Goal: Task Accomplishment & Management: Complete application form

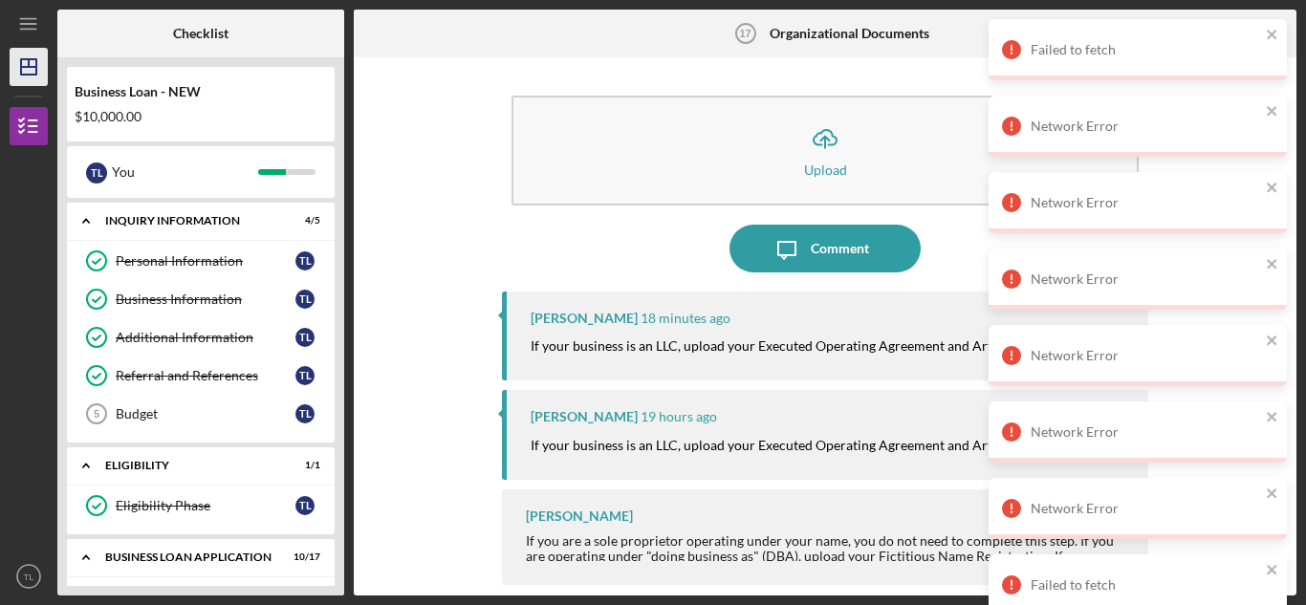
scroll to position [676, 0]
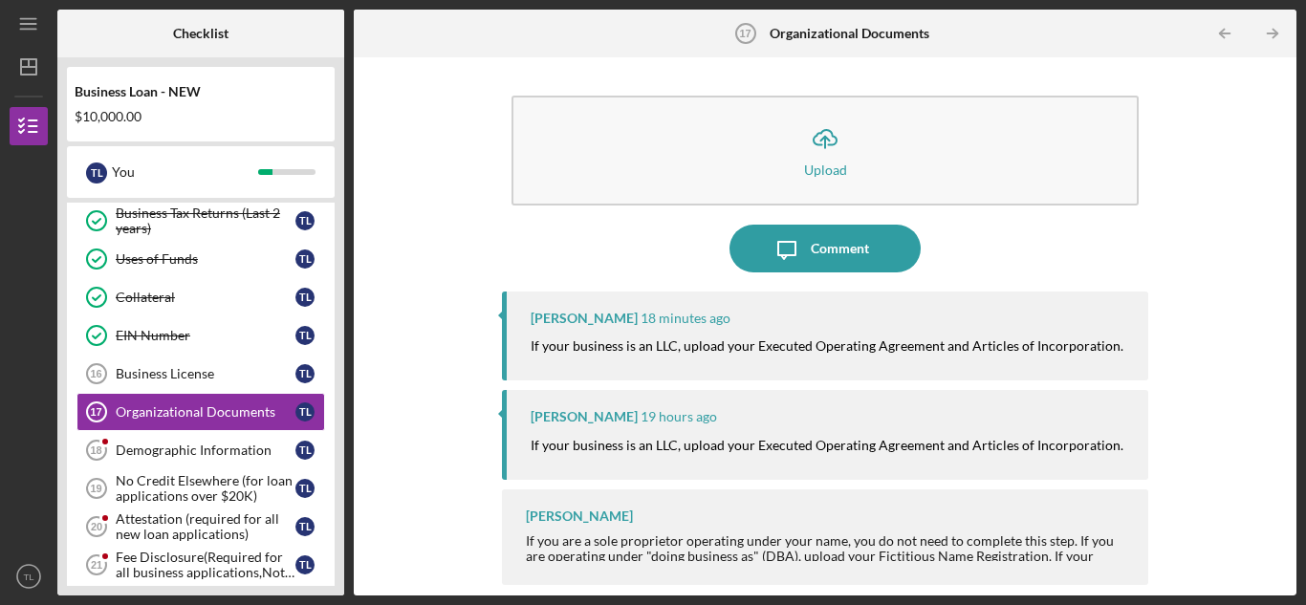
scroll to position [559, 0]
drag, startPoint x: 330, startPoint y: 251, endPoint x: 335, endPoint y: 199, distance: 52.9
click at [335, 199] on div "Business Loan - NEW $10,000.00 T L You Icon/Expander INQUIRY INFORMATION 4 / 5 …" at bounding box center [200, 326] width 287 height 538
drag, startPoint x: 326, startPoint y: 212, endPoint x: 328, endPoint y: 314, distance: 101.3
click at [328, 314] on div "Business Canvas Business Canvas T L Personal Income (last 30 days) Personal Inc…" at bounding box center [201, 300] width 268 height 660
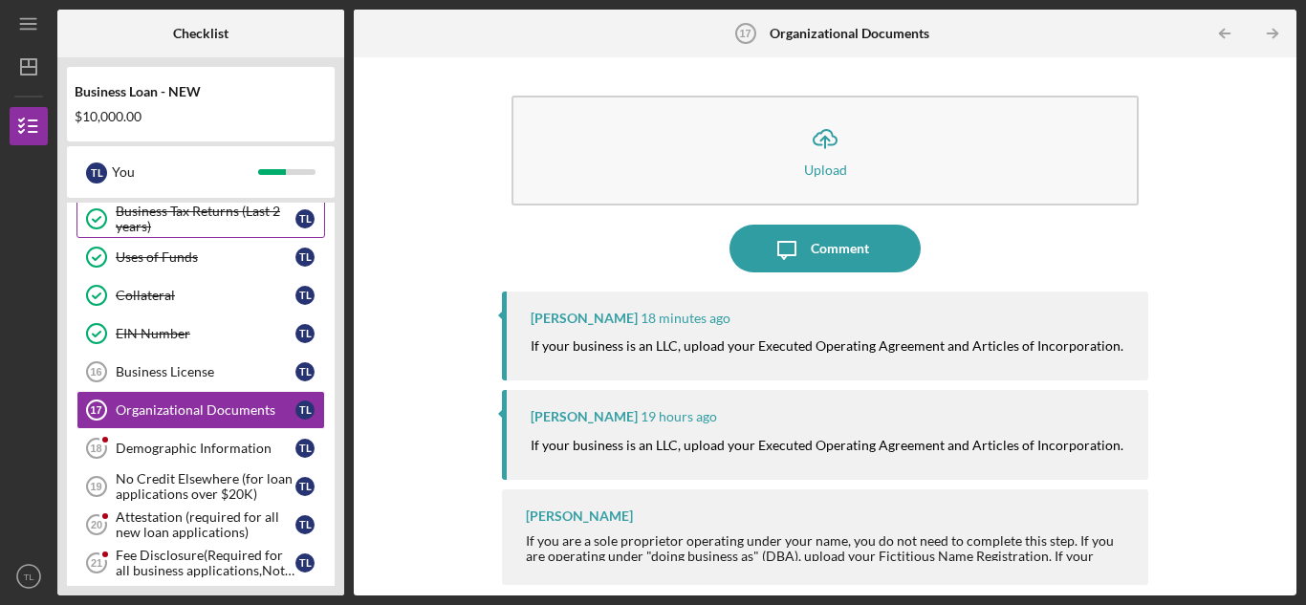
click at [262, 221] on div "Business Tax Returns (Last 2 years)" at bounding box center [206, 219] width 180 height 31
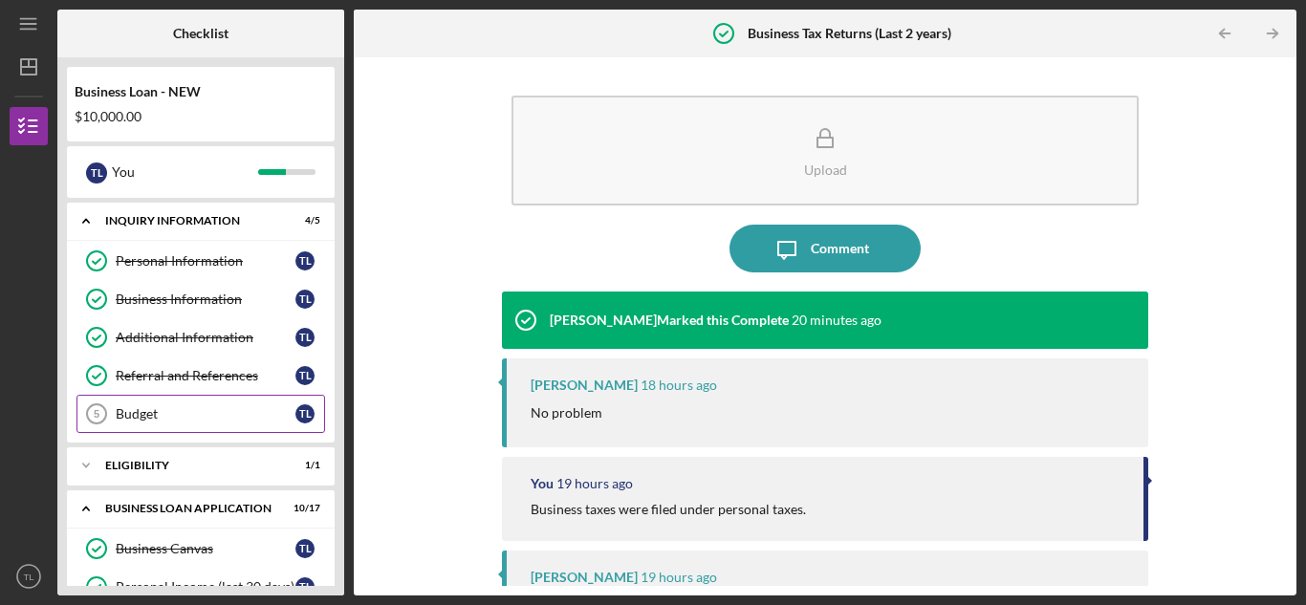
click at [155, 406] on div "Budget" at bounding box center [206, 413] width 180 height 15
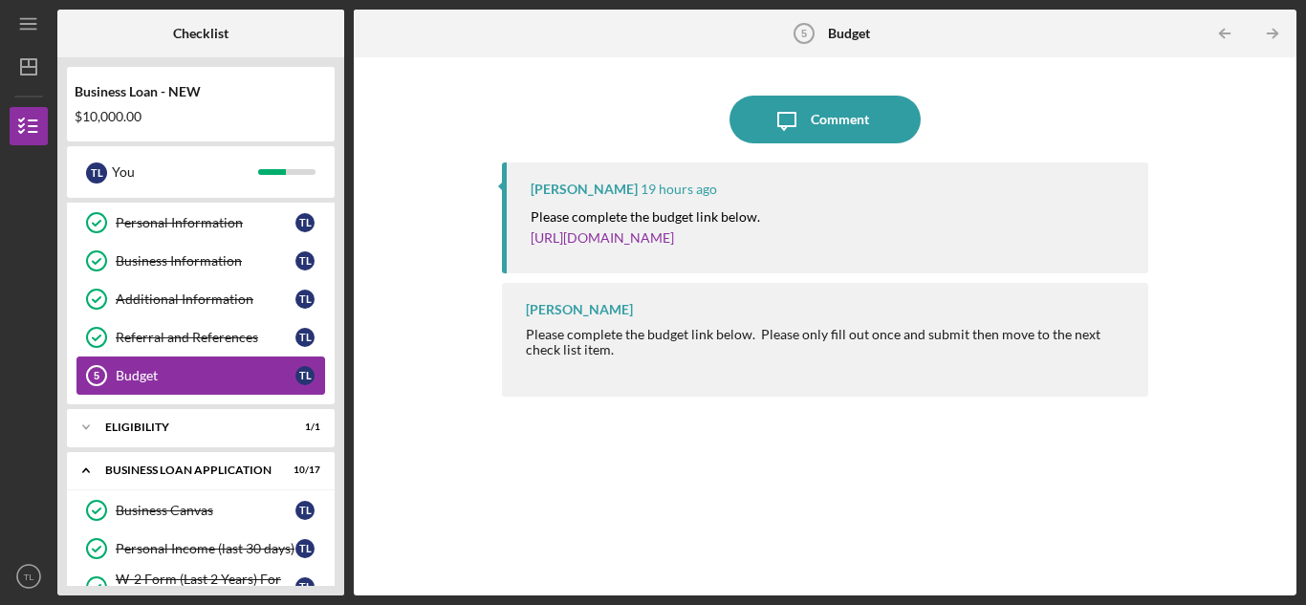
scroll to position [76, 0]
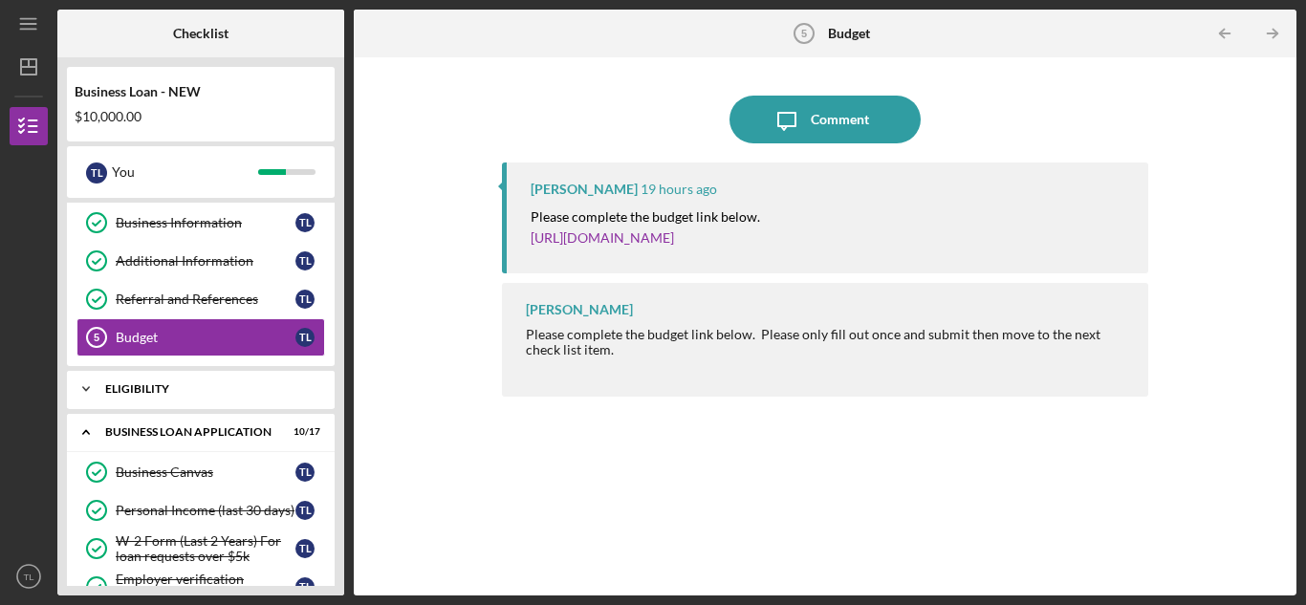
click at [132, 395] on div "Icon/Expander ELIGIBILITY 1 / 1" at bounding box center [201, 389] width 268 height 38
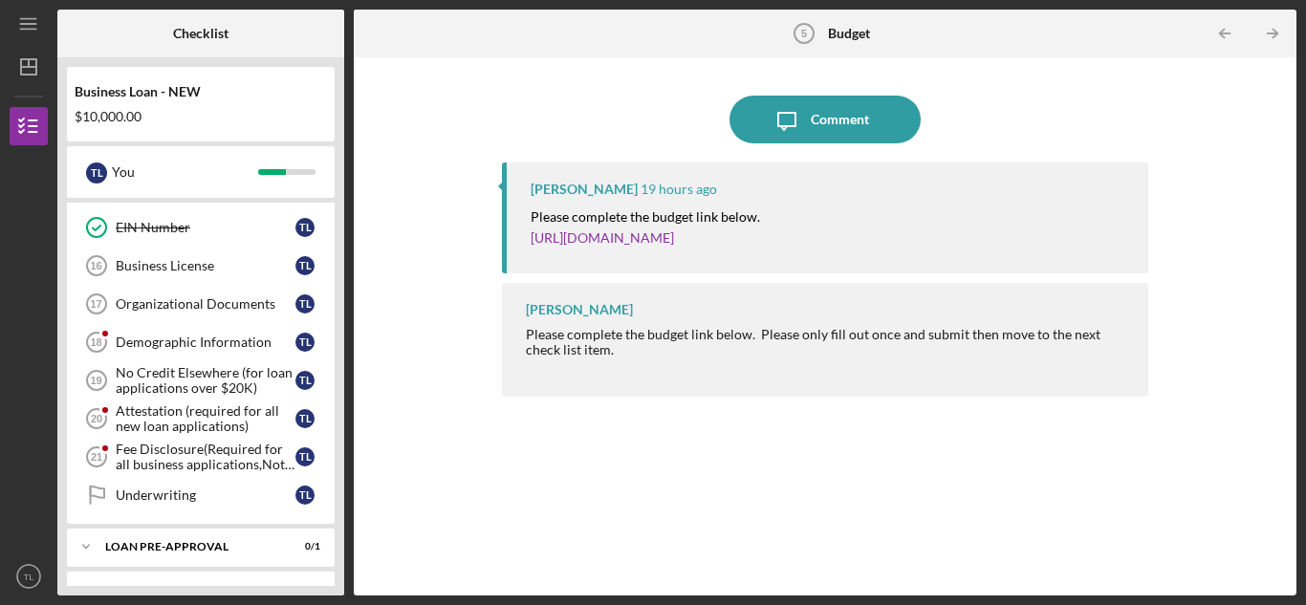
scroll to position [676, 0]
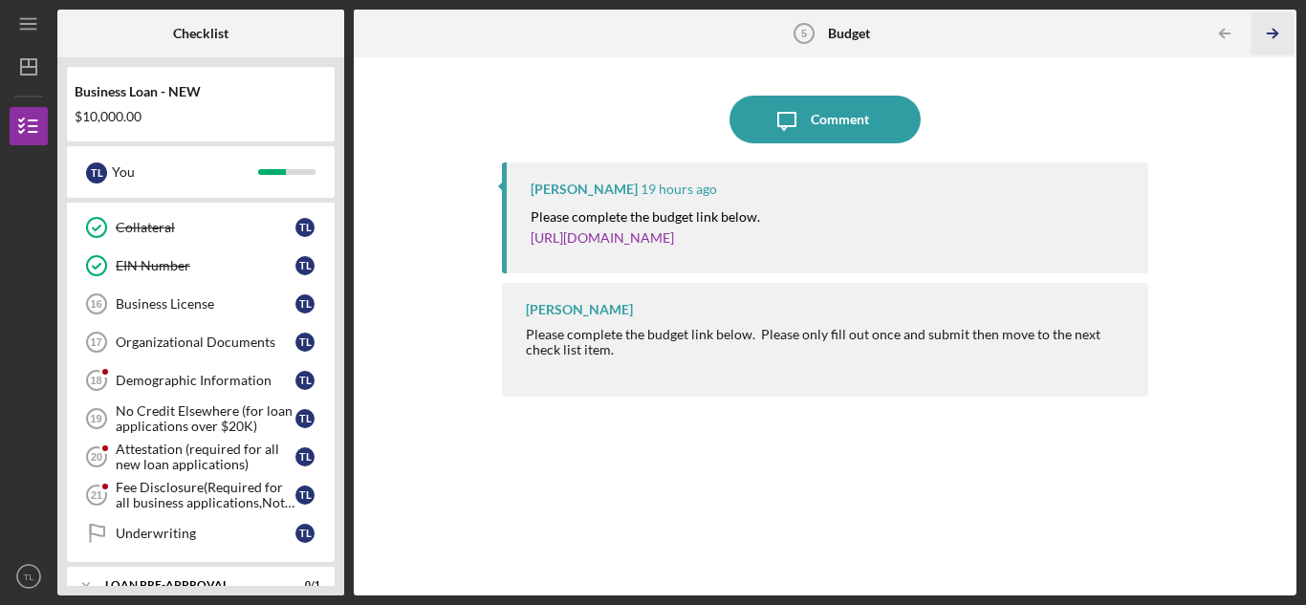
click at [1279, 39] on icon "Icon/Table Pagination Arrow" at bounding box center [1272, 33] width 43 height 43
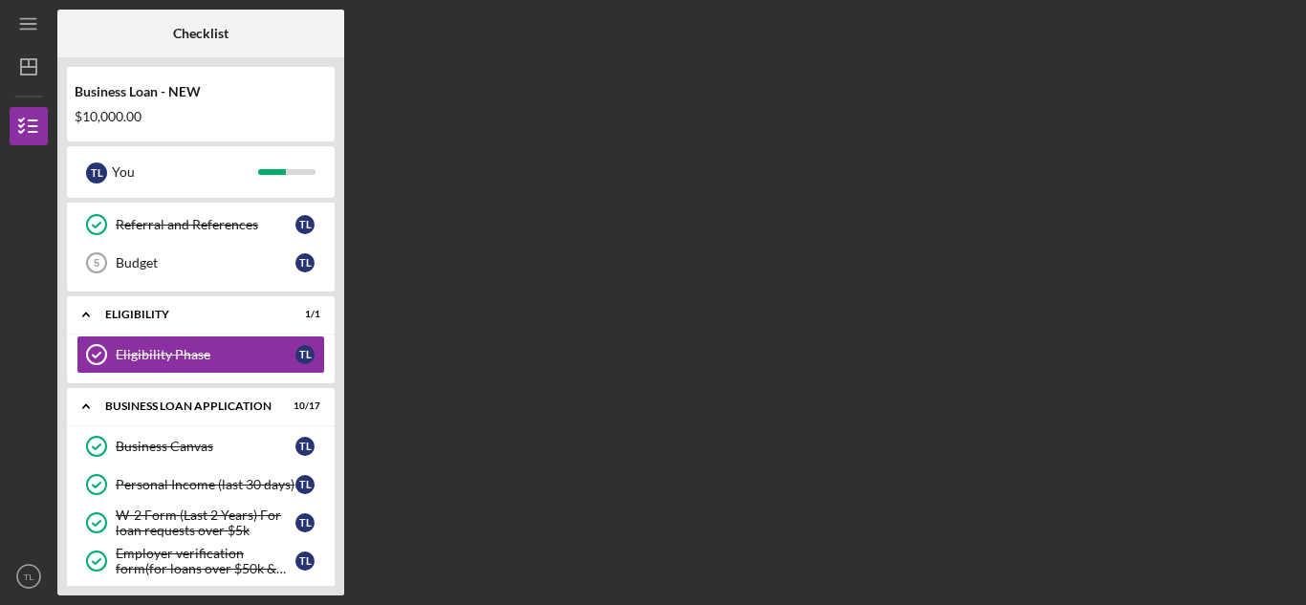
scroll to position [112, 0]
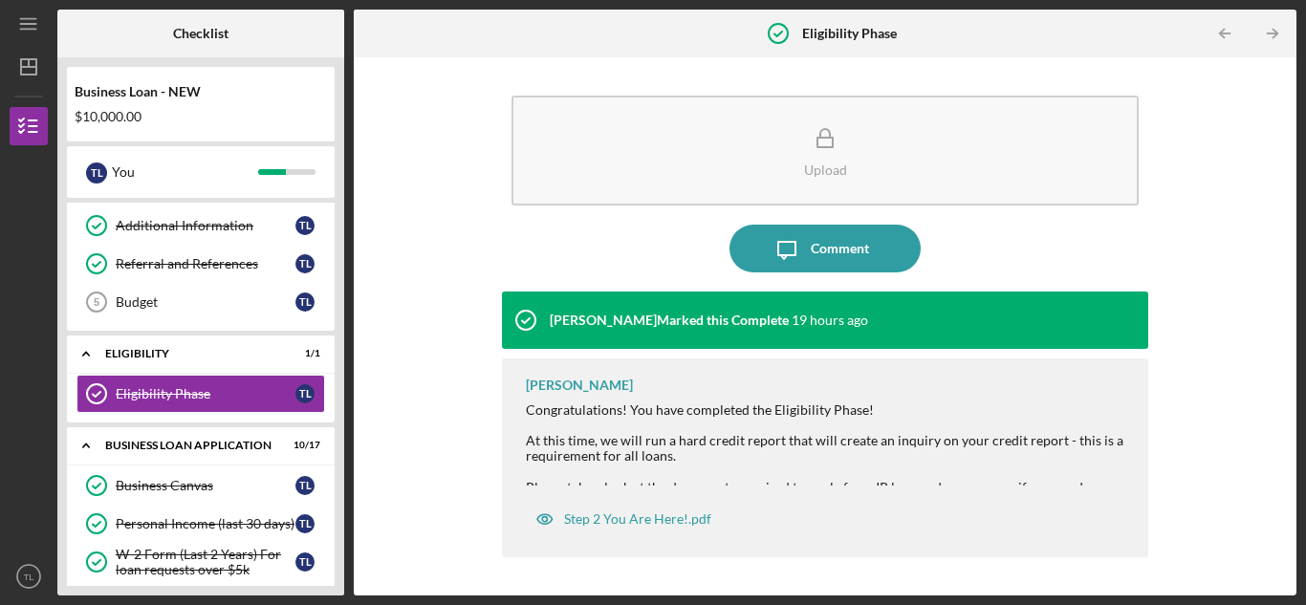
click at [1279, 39] on icon "Icon/Table Pagination Arrow" at bounding box center [1272, 33] width 43 height 43
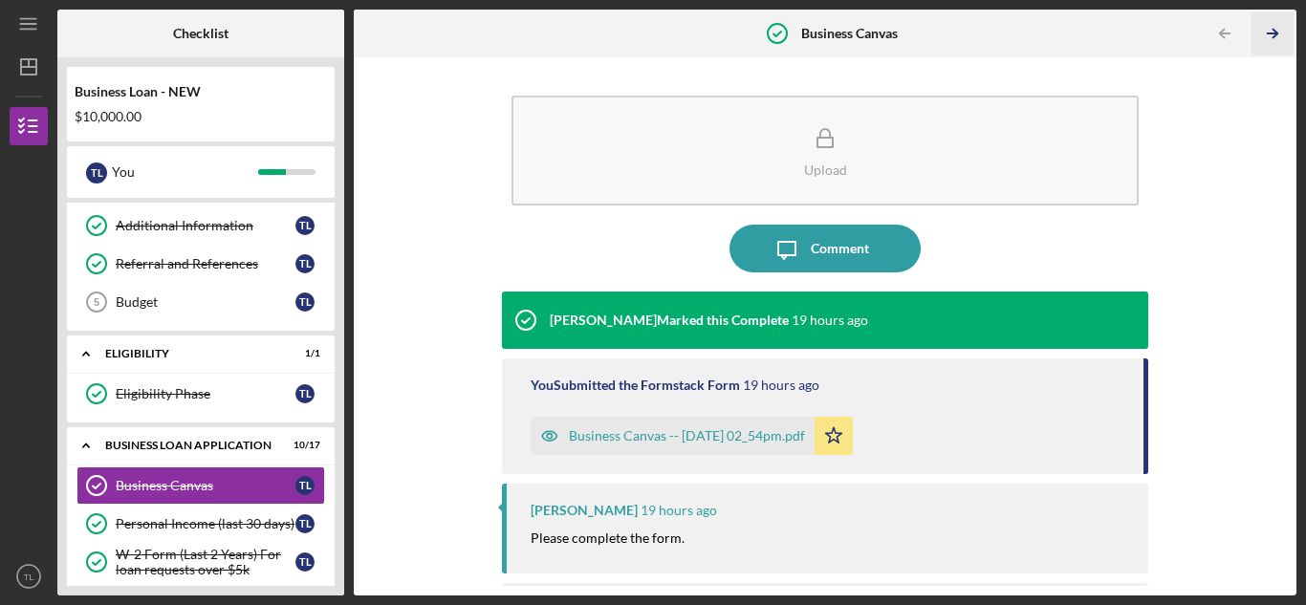
click at [1279, 41] on icon "Icon/Table Pagination Arrow" at bounding box center [1272, 33] width 43 height 43
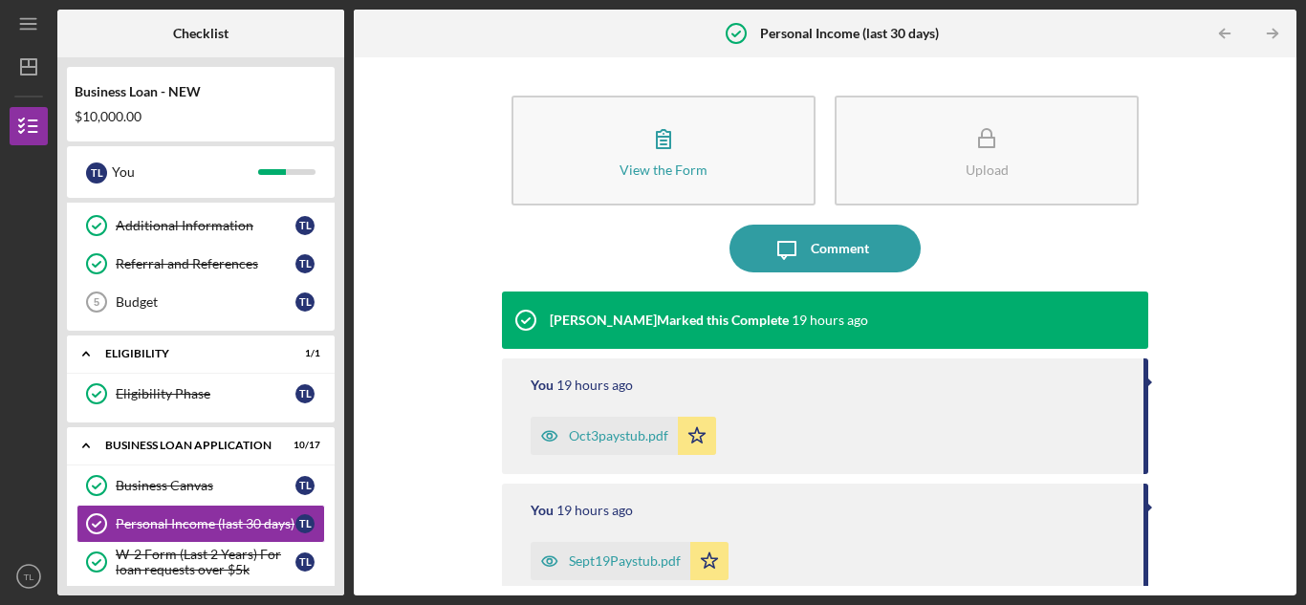
click at [1279, 41] on icon "Icon/Table Pagination Arrow" at bounding box center [1272, 33] width 43 height 43
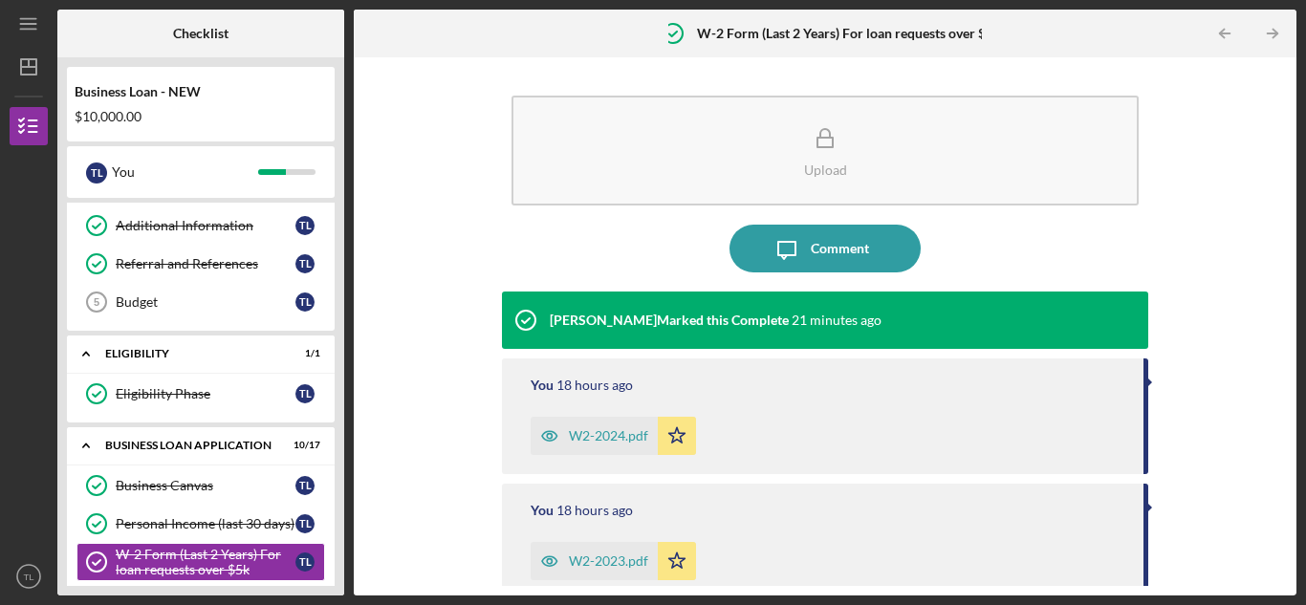
click at [1279, 41] on icon "Icon/Table Pagination Arrow" at bounding box center [1272, 33] width 43 height 43
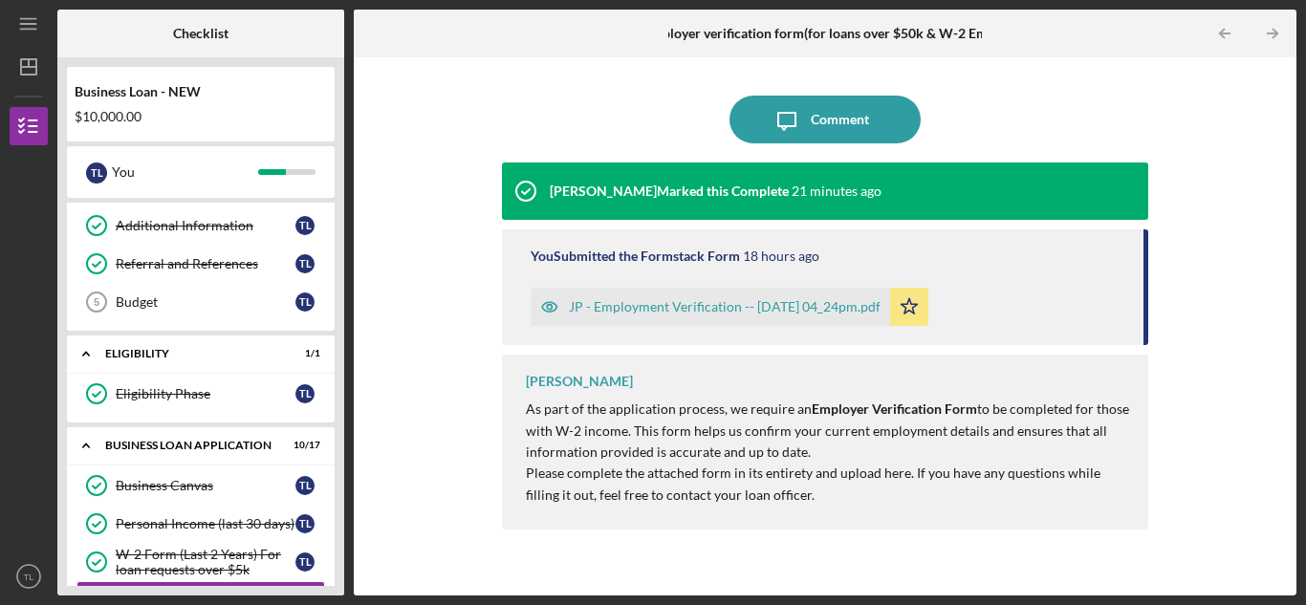
click at [1279, 41] on icon "Icon/Table Pagination Arrow" at bounding box center [1272, 33] width 43 height 43
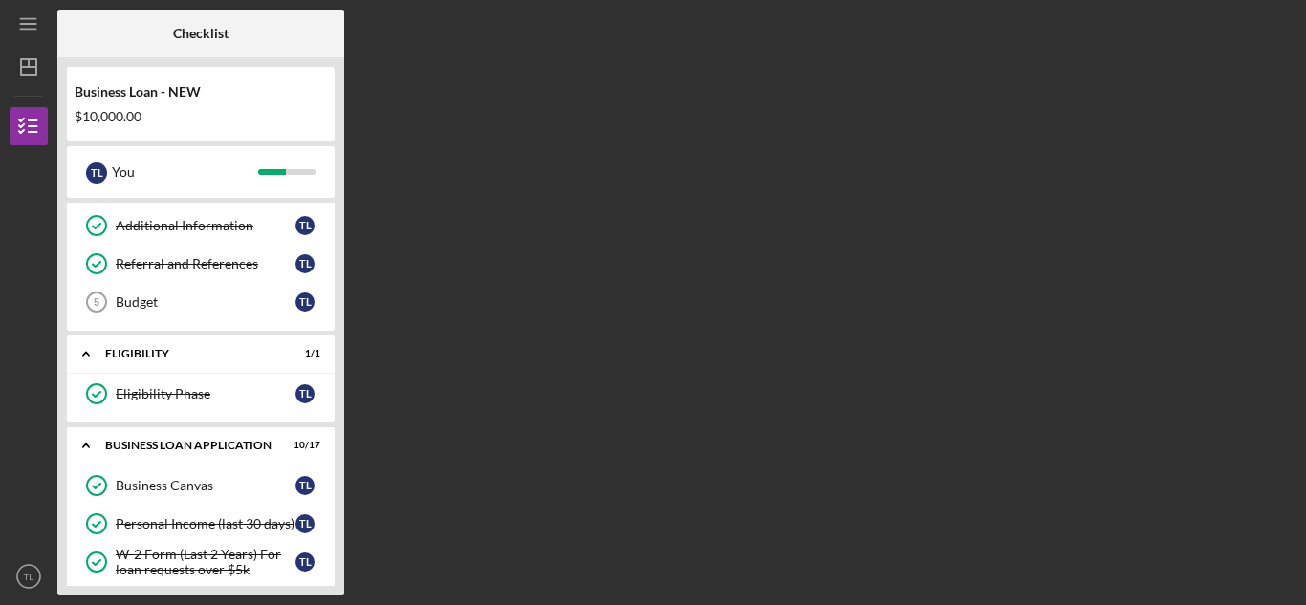
scroll to position [357, 0]
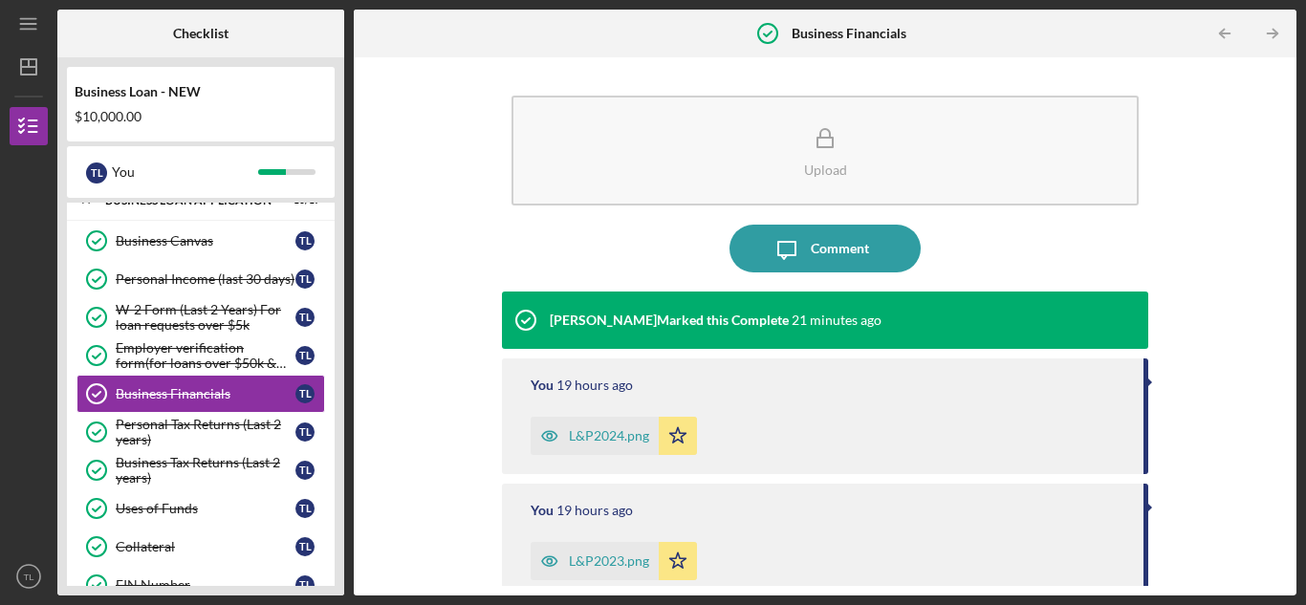
click at [1279, 41] on icon "Icon/Table Pagination Arrow" at bounding box center [1272, 33] width 43 height 43
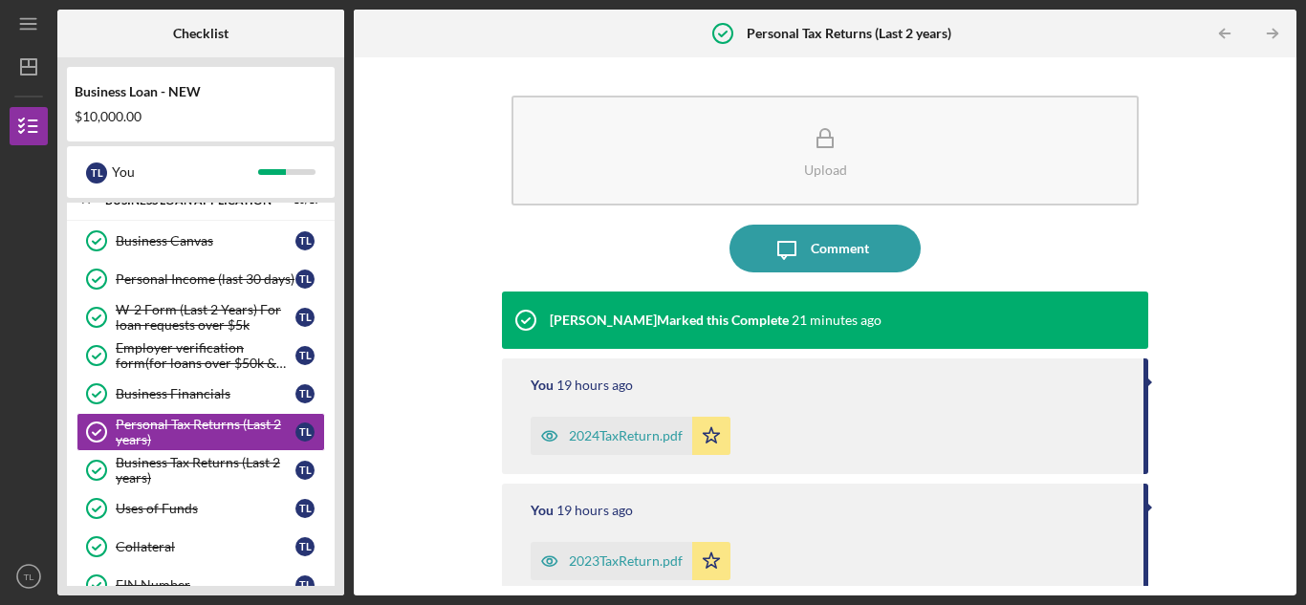
click at [1279, 41] on icon "Icon/Table Pagination Arrow" at bounding box center [1272, 33] width 43 height 43
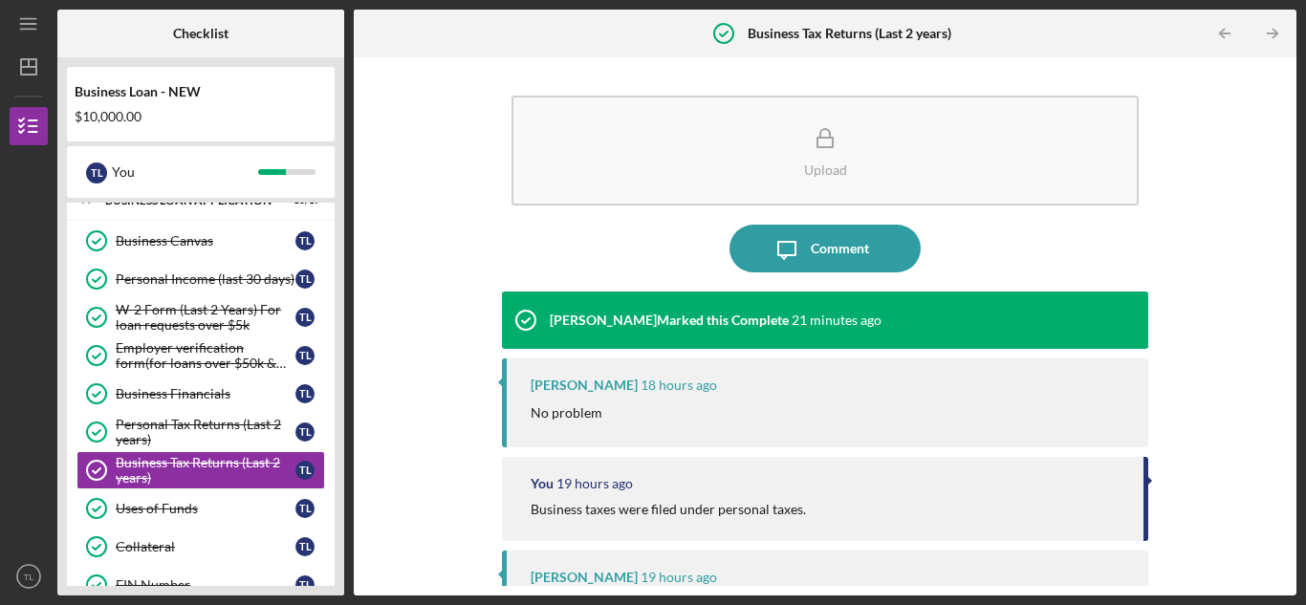
click at [1279, 41] on icon "Icon/Table Pagination Arrow" at bounding box center [1272, 33] width 43 height 43
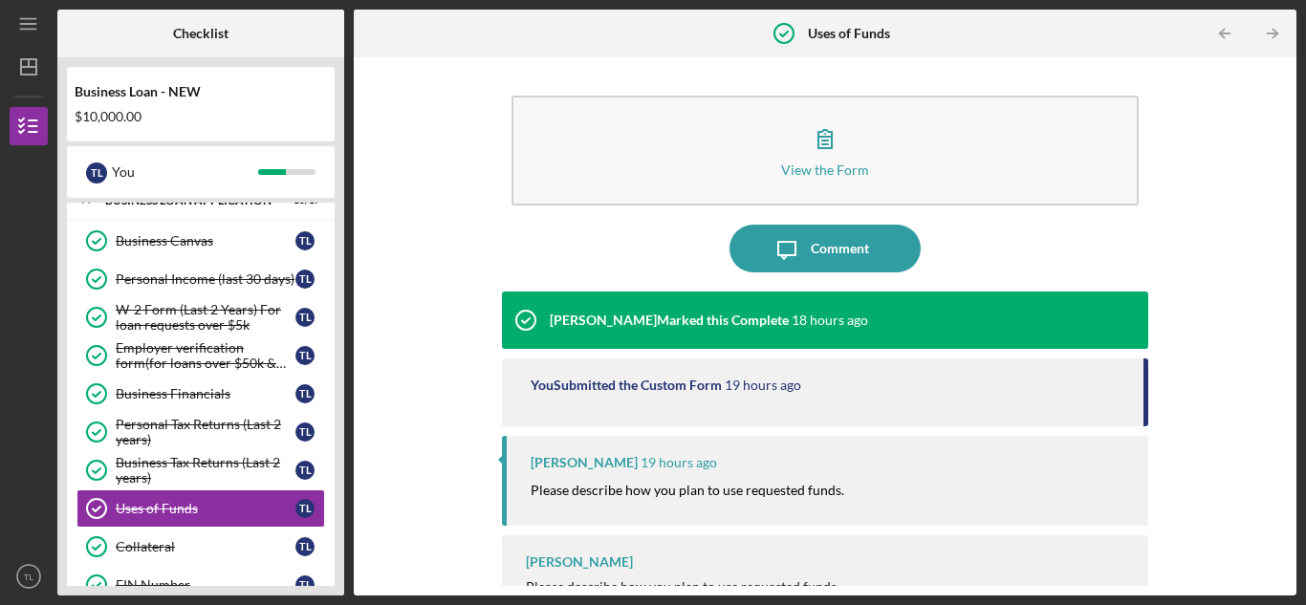
click at [1279, 41] on icon "Icon/Table Pagination Arrow" at bounding box center [1272, 33] width 43 height 43
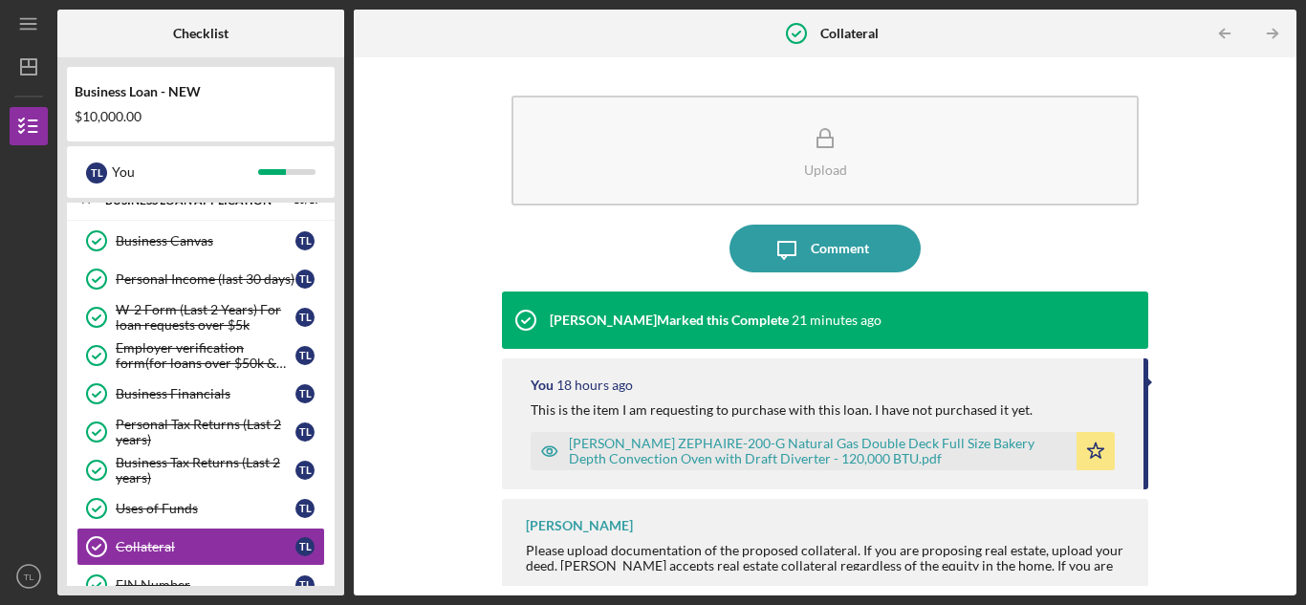
click at [1279, 41] on icon "Icon/Table Pagination Arrow" at bounding box center [1272, 33] width 43 height 43
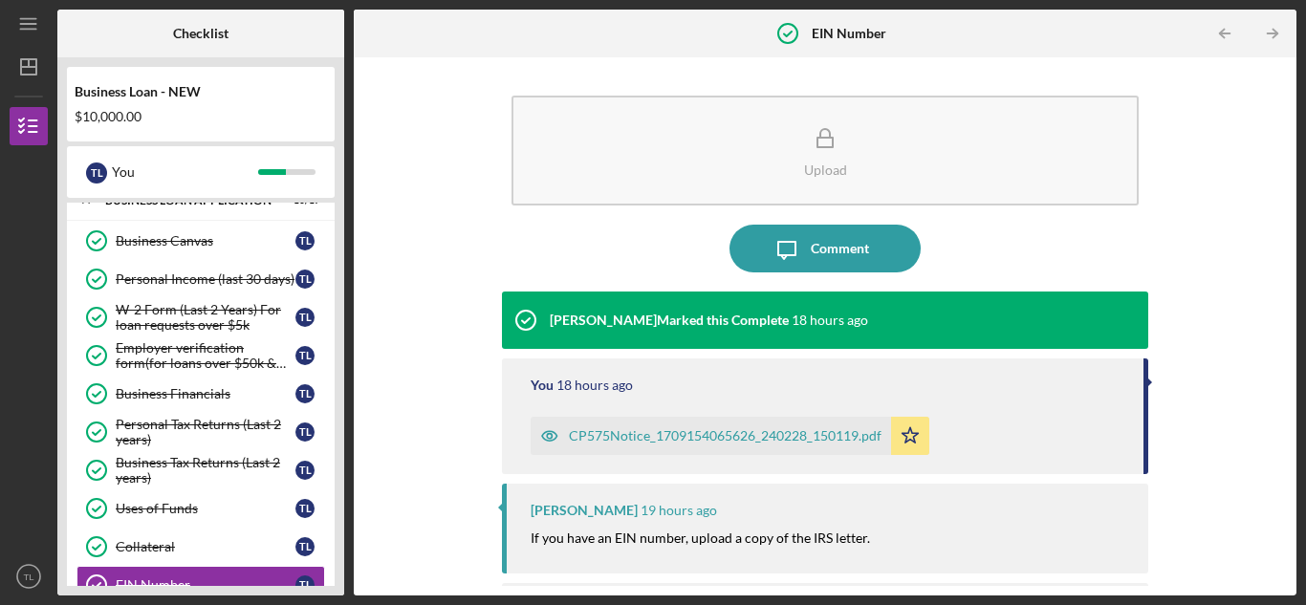
click at [1279, 41] on icon "Icon/Table Pagination Arrow" at bounding box center [1272, 33] width 43 height 43
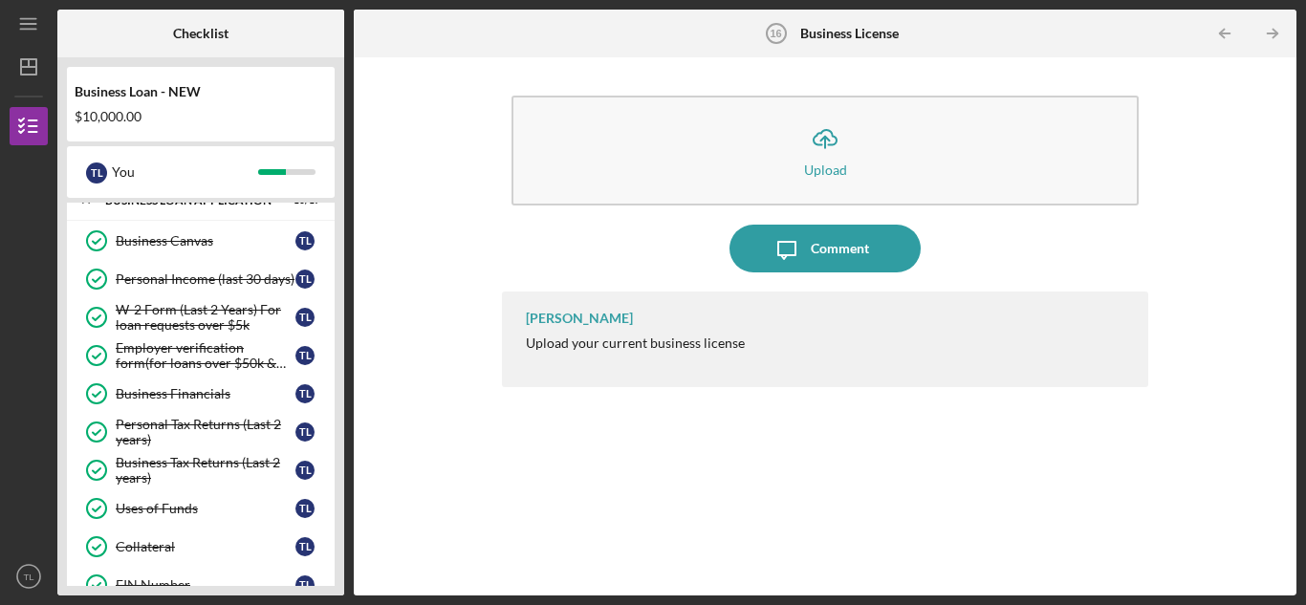
scroll to position [586, 0]
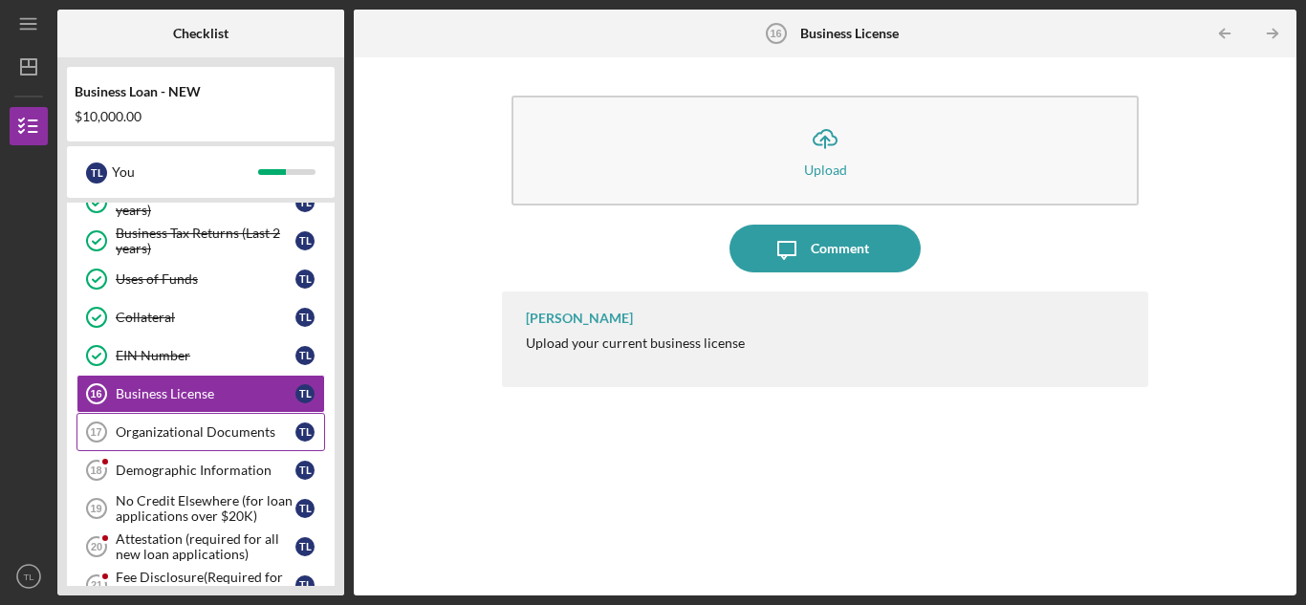
click at [195, 427] on div "Organizational Documents" at bounding box center [206, 431] width 180 height 15
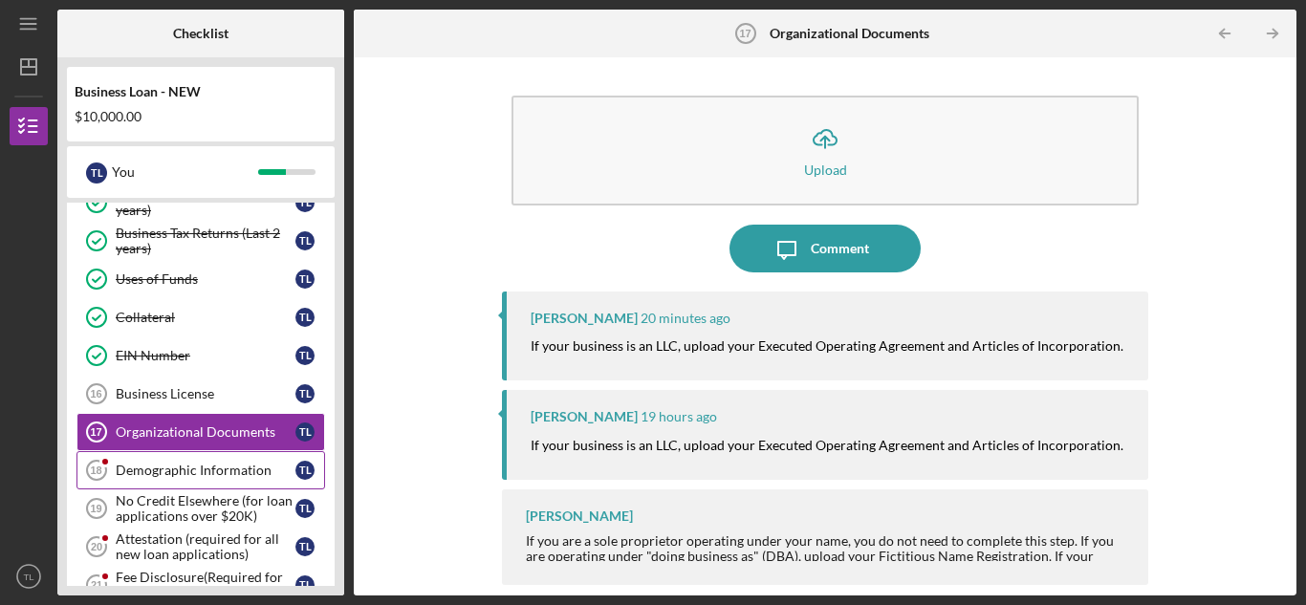
click at [196, 465] on div "Demographic Information" at bounding box center [206, 470] width 180 height 15
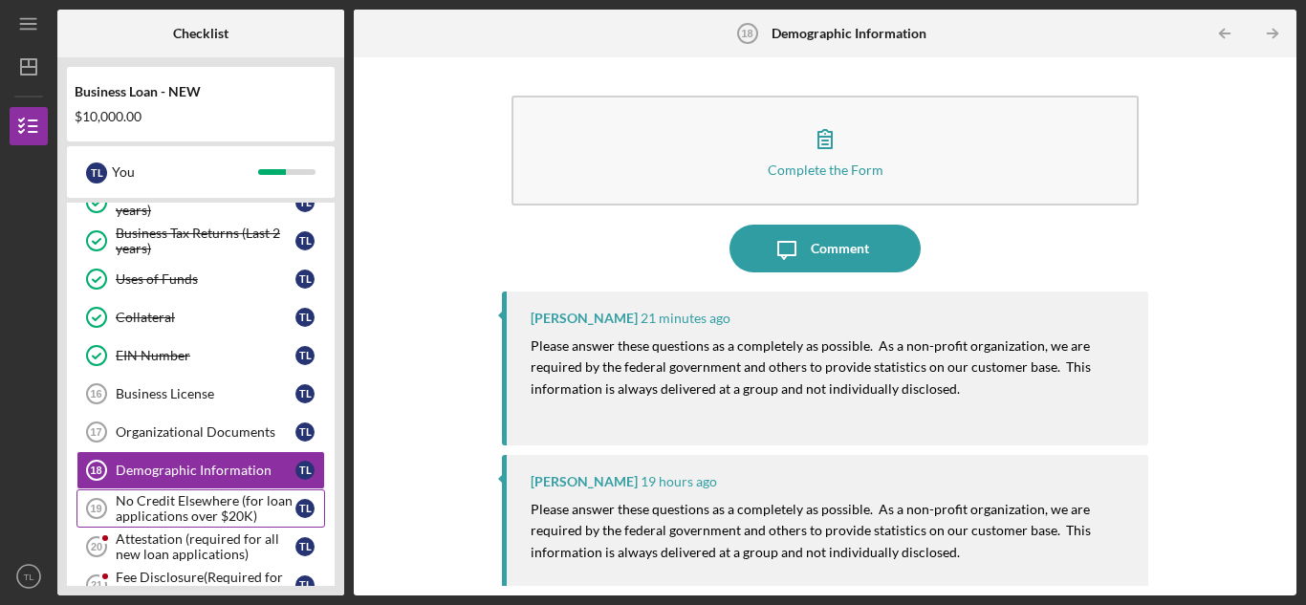
click at [201, 515] on div "No Credit Elsewhere (for loan applications over $20K)" at bounding box center [206, 508] width 180 height 31
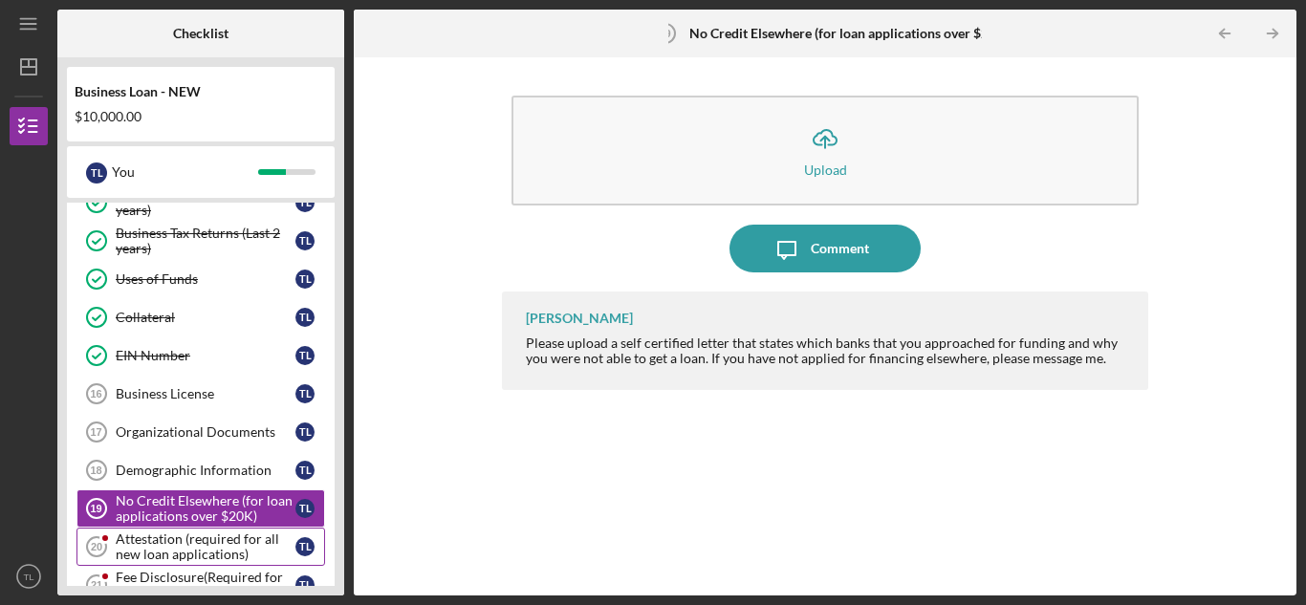
click at [206, 537] on div "Attestation (required for all new loan applications)" at bounding box center [206, 546] width 180 height 31
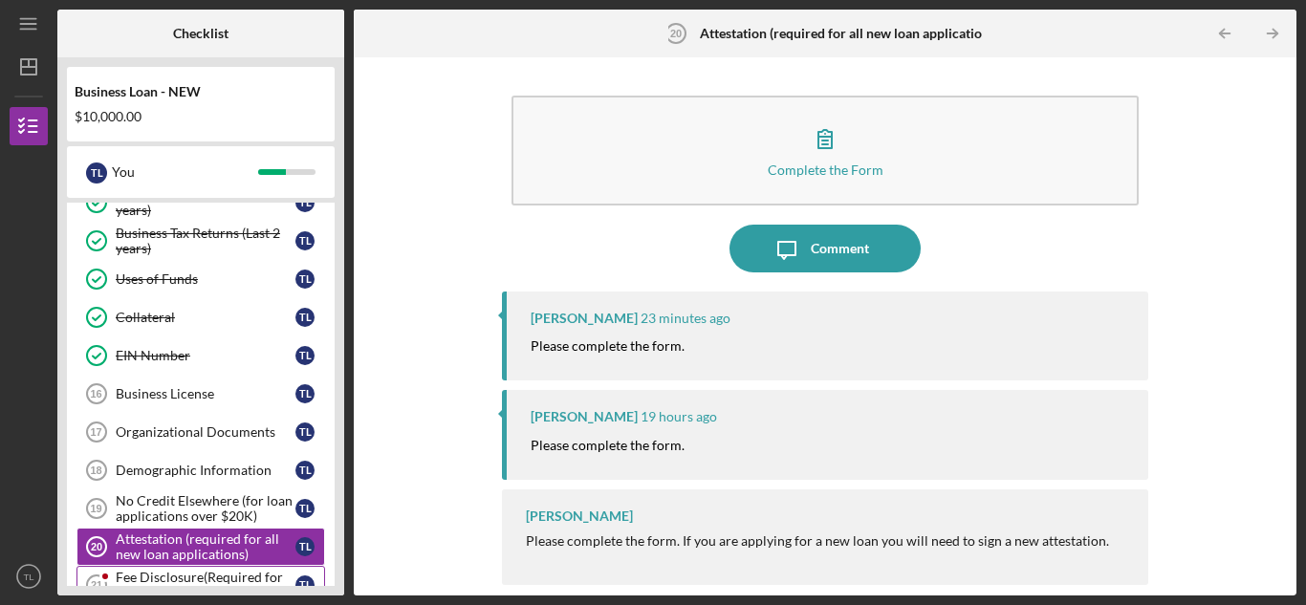
click at [222, 571] on div "Fee Disclosure(Required for all business applications,Not needed for Contractor…" at bounding box center [206, 585] width 180 height 31
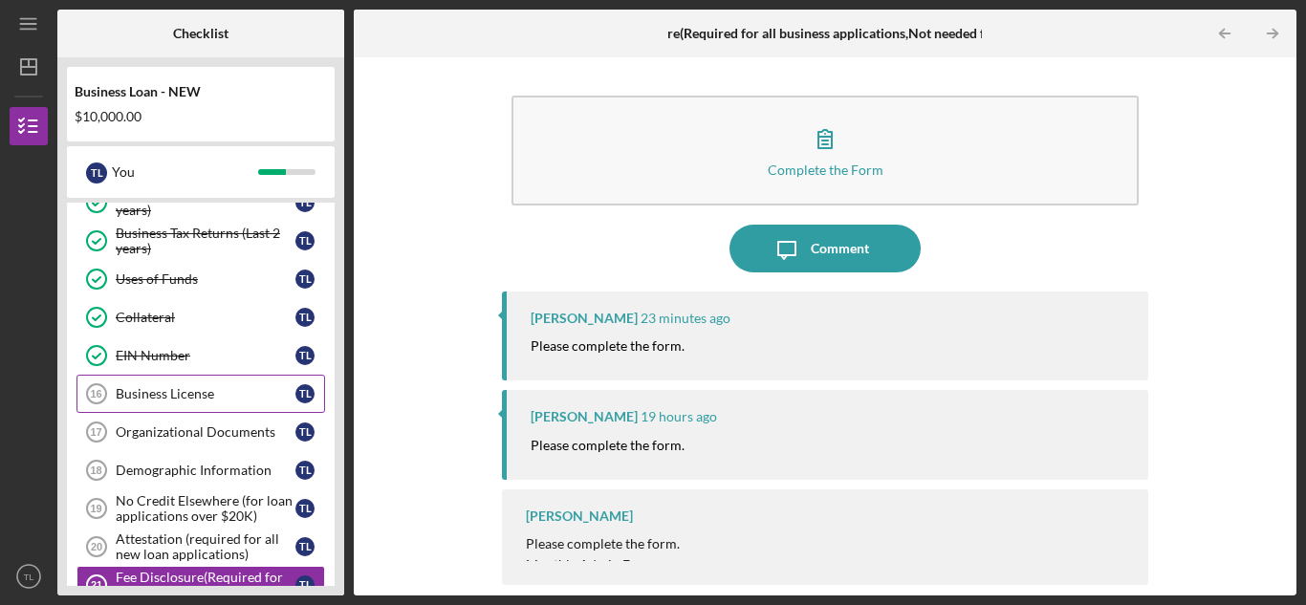
click at [217, 386] on div "Business License" at bounding box center [206, 393] width 180 height 15
